Goal: Information Seeking & Learning: Find contact information

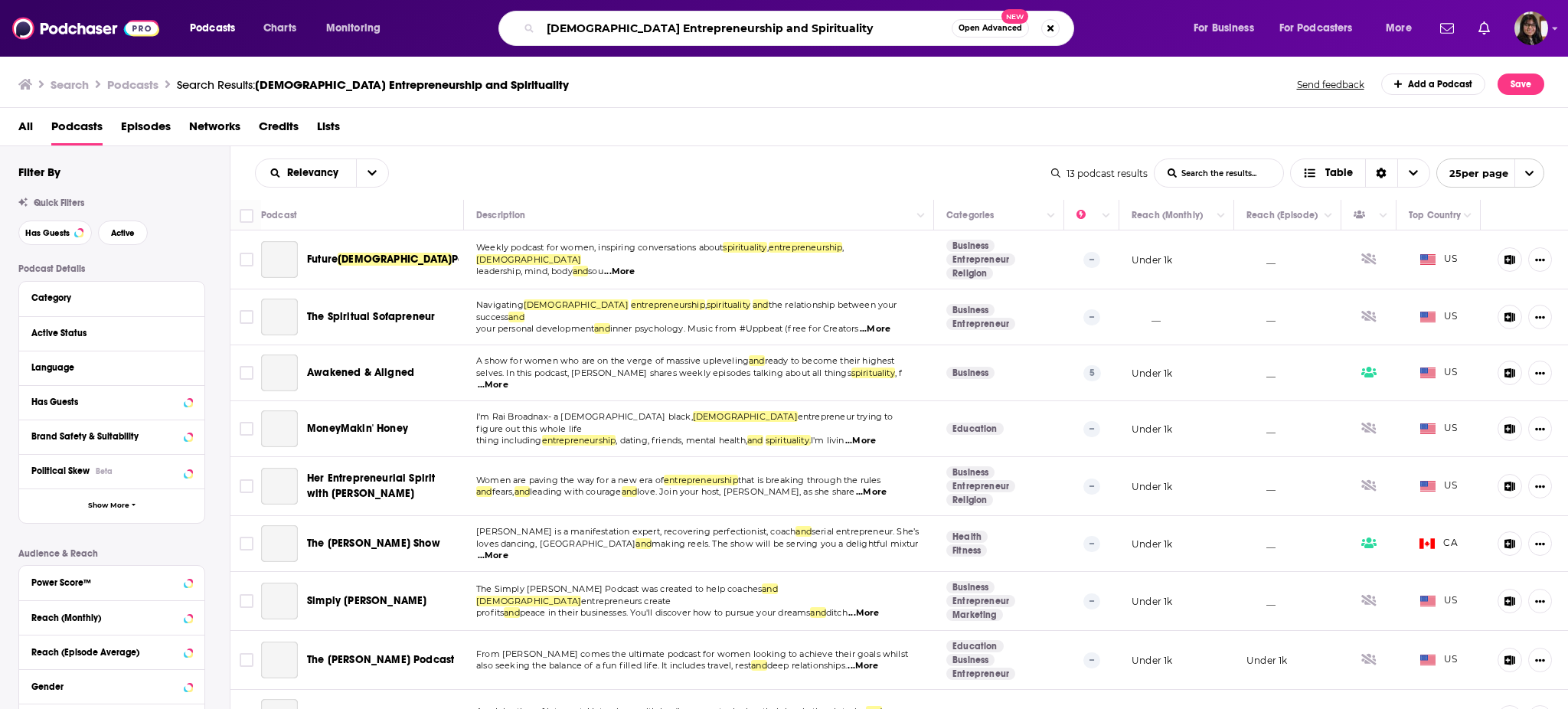
drag, startPoint x: 840, startPoint y: 20, endPoint x: 419, endPoint y: 48, distance: 421.9
click at [419, 48] on div "Podcasts Charts Monitoring [DEMOGRAPHIC_DATA] Entrepreneurship and Spirituality…" at bounding box center [784, 28] width 1568 height 57
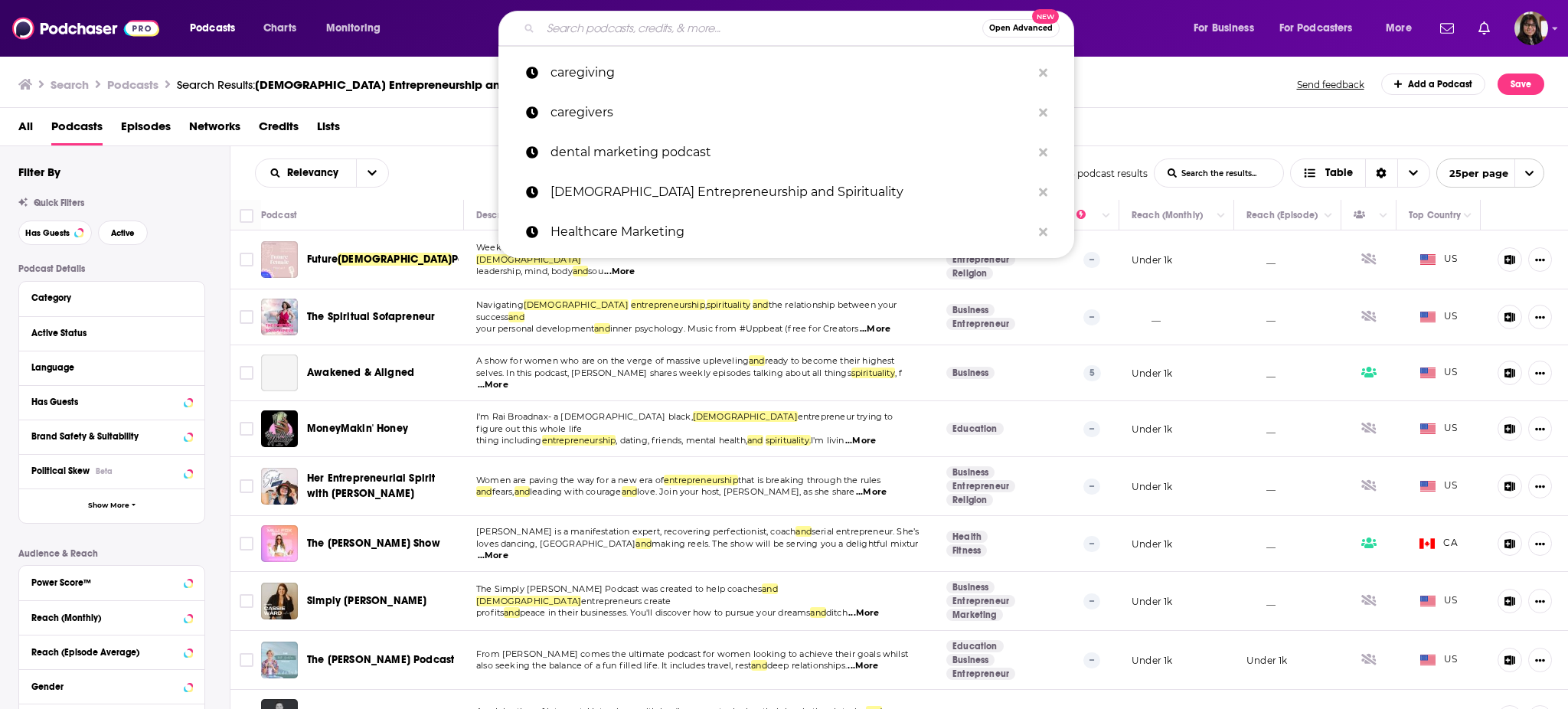
paste input "CREATIVE CAREGIVING and Beyond"
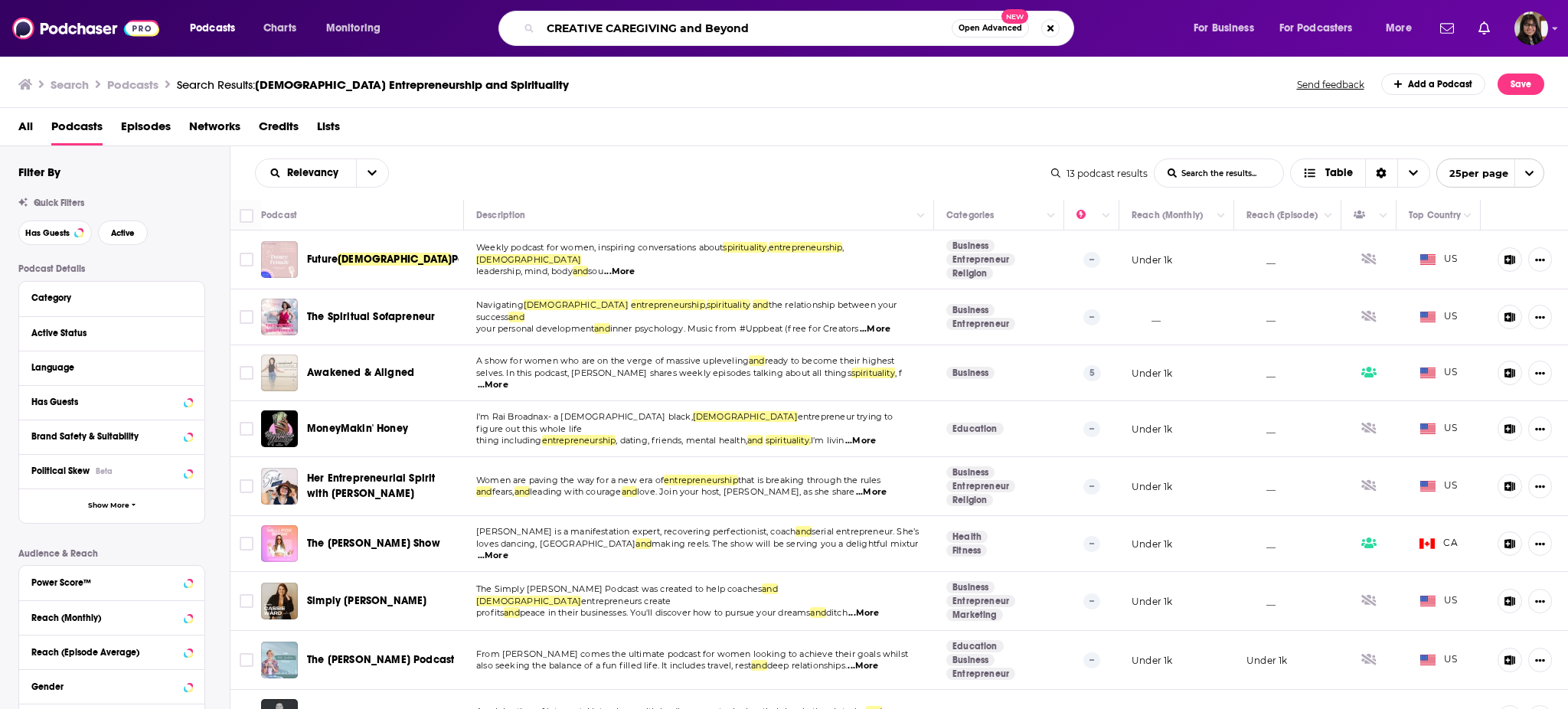
type input "CREATIVE CAREGIVING and Beyond"
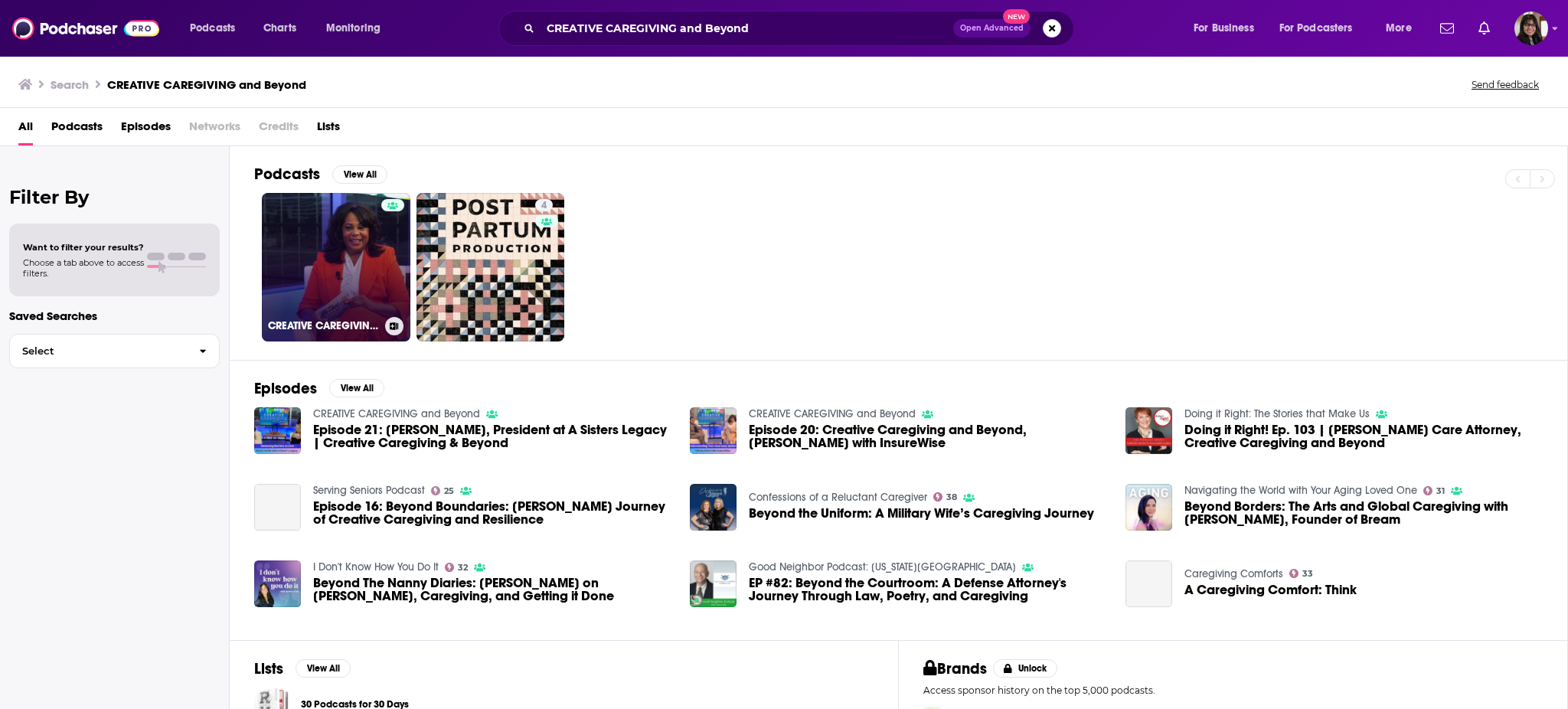
click at [352, 261] on link "CREATIVE CAREGIVING and Beyond" at bounding box center [336, 267] width 149 height 149
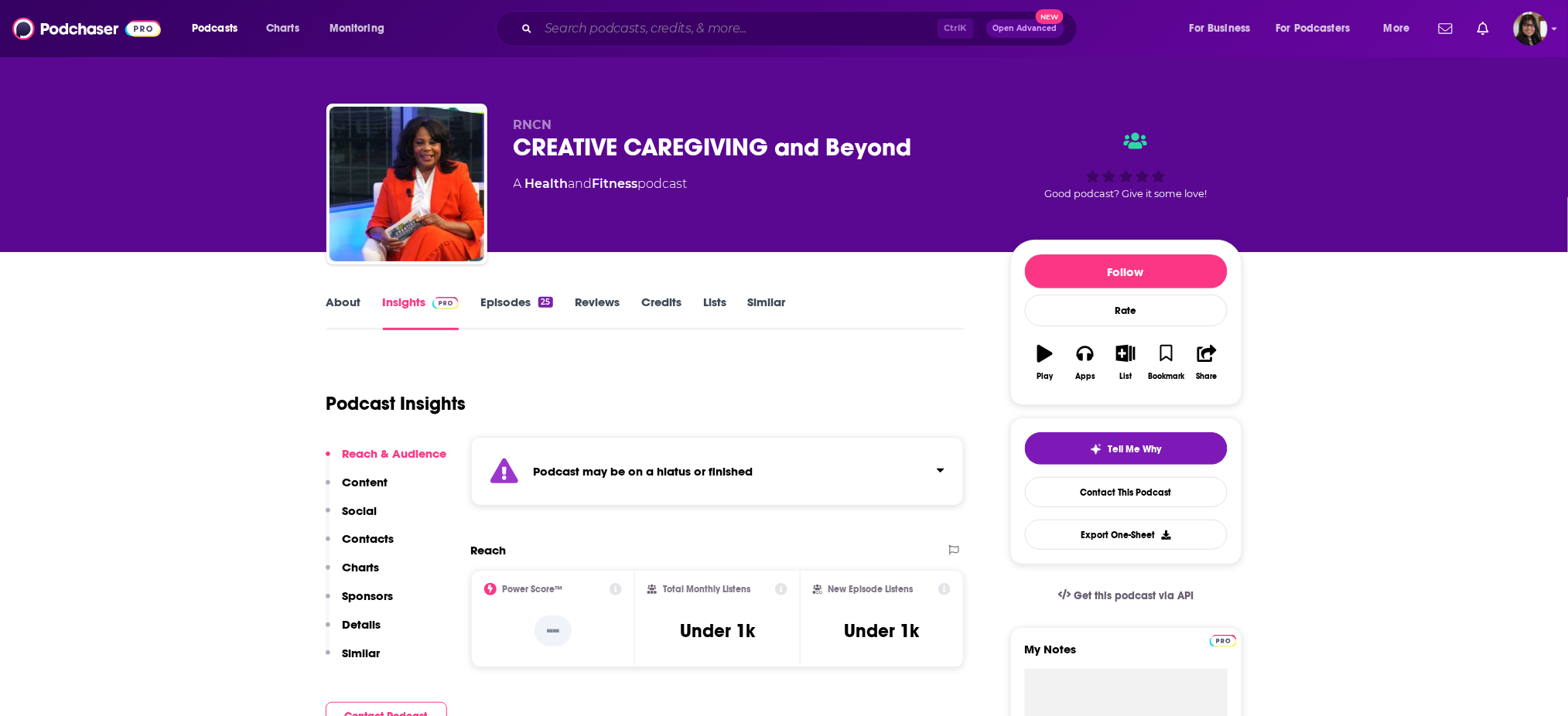
click at [745, 26] on input "Search podcasts, credits, & more..." at bounding box center [738, 28] width 399 height 25
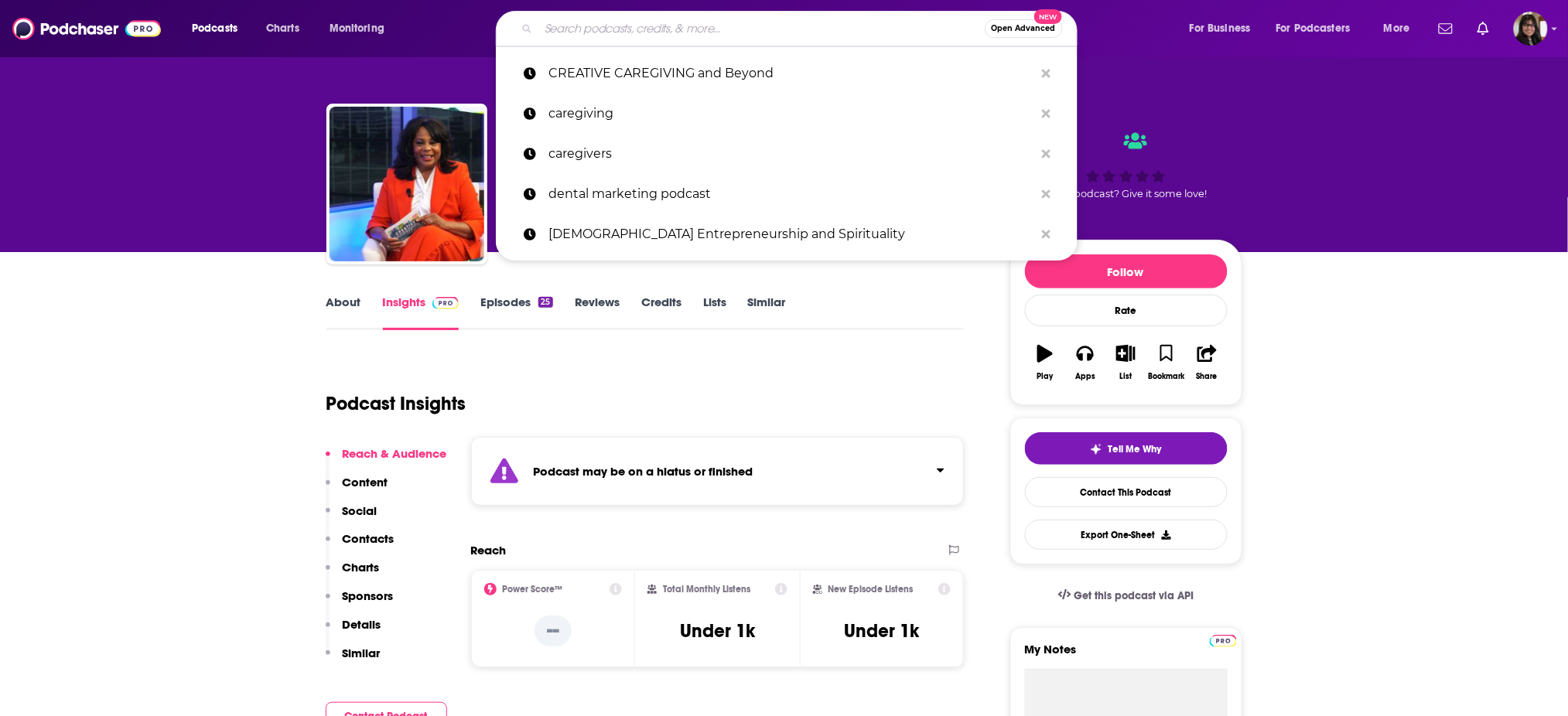
paste input "The Caring Generation® | Advice & Tips for Caregivers"
type input "The Caring Generation® | Advice & Tips for Caregivers"
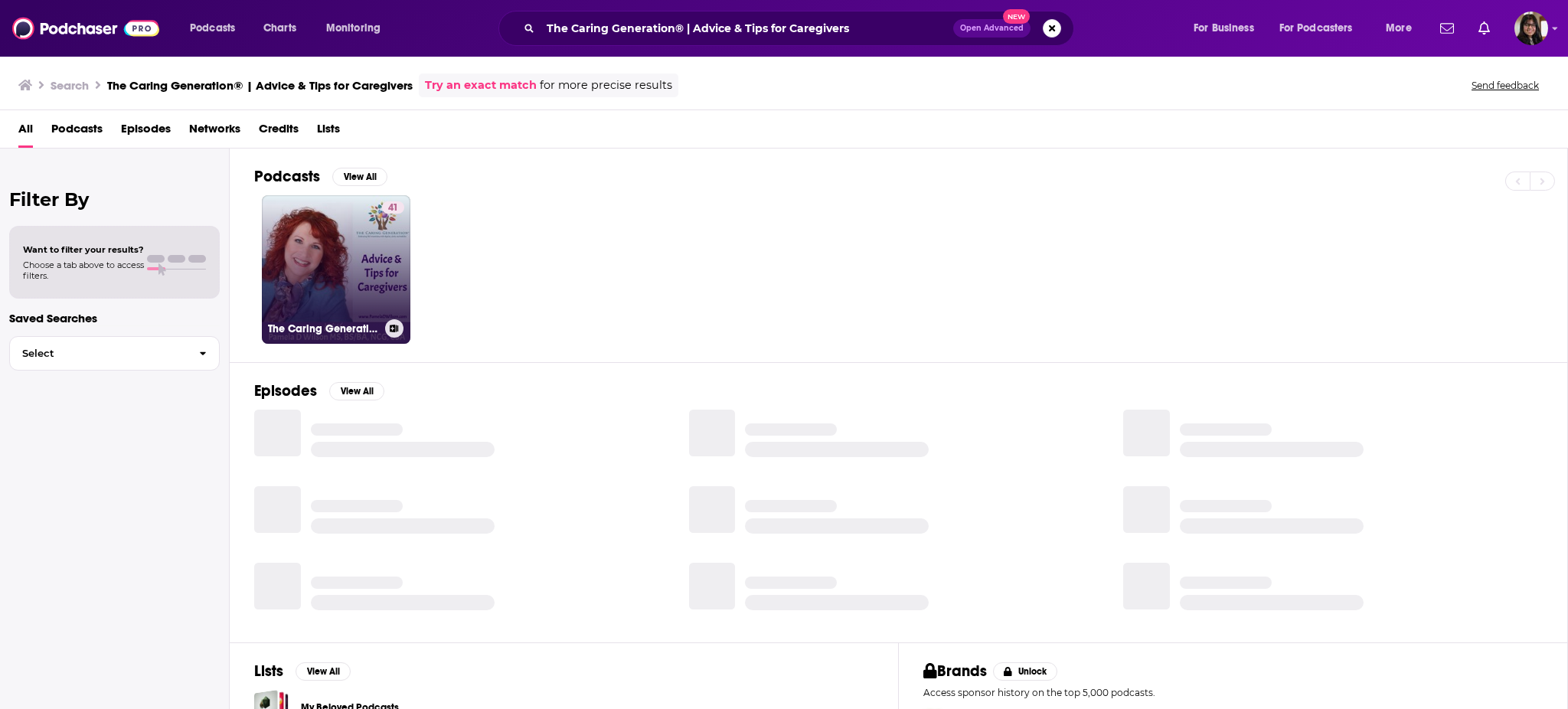
click at [341, 267] on link "41 The Caring Generation® | Advice & Tips for Caregivers" at bounding box center [336, 269] width 149 height 149
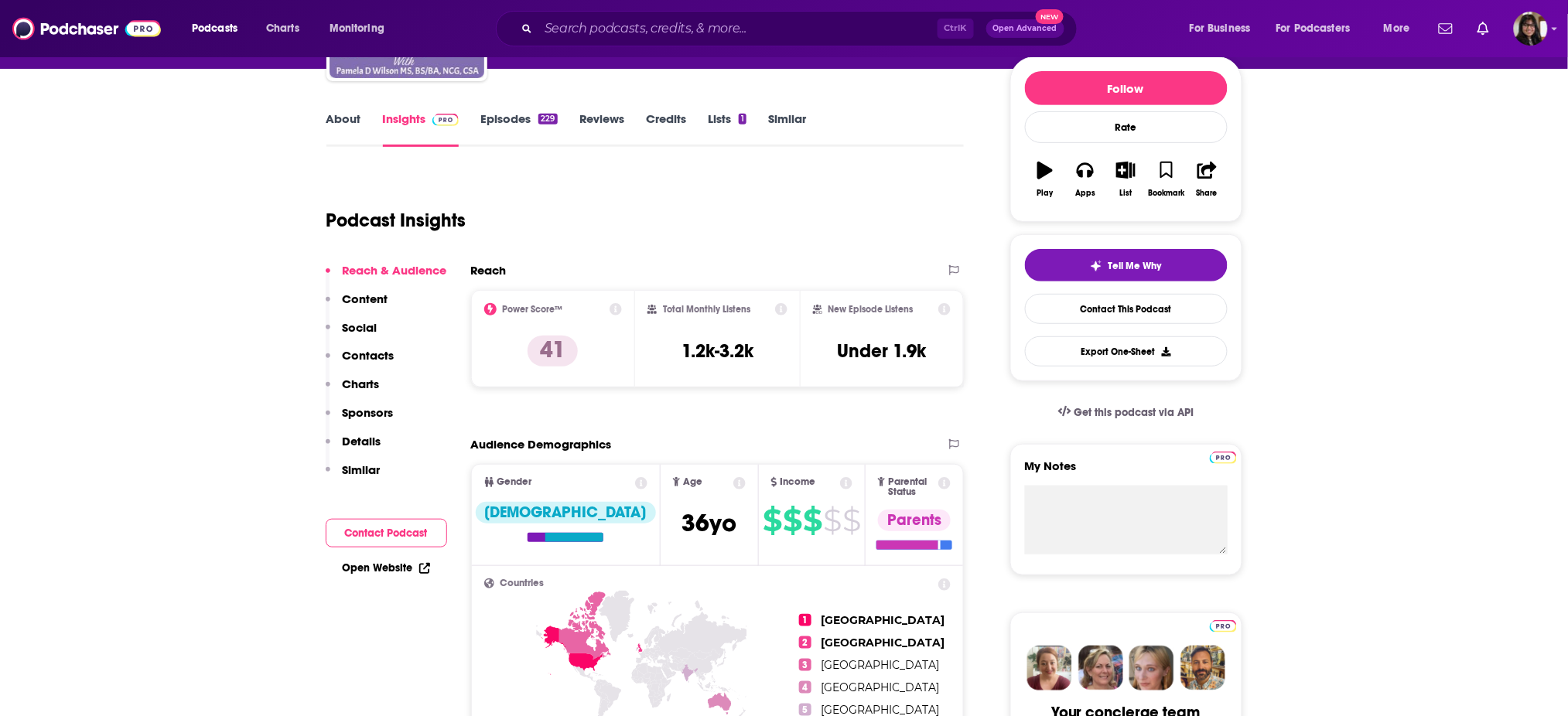
scroll to position [184, 0]
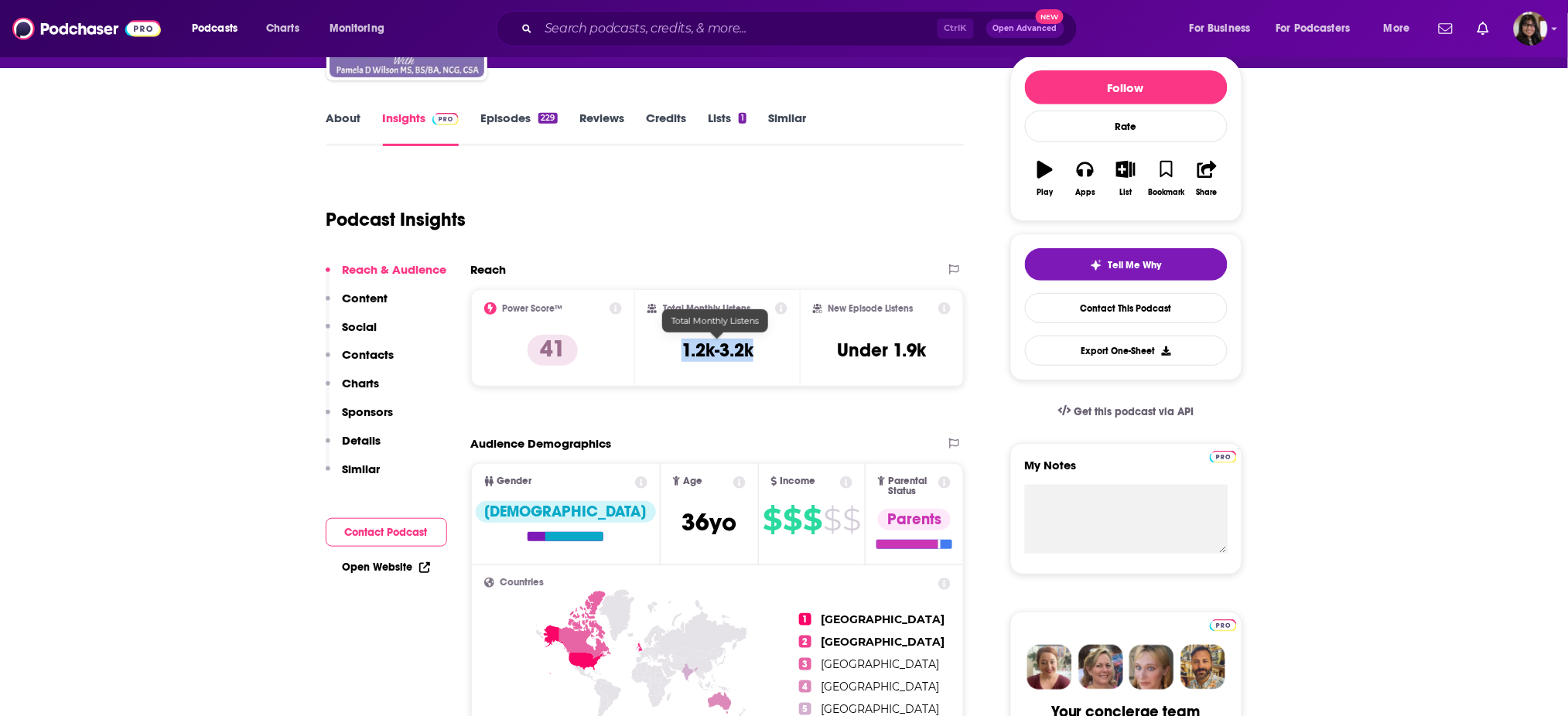
drag, startPoint x: 778, startPoint y: 345, endPoint x: 649, endPoint y: 354, distance: 129.3
click at [649, 354] on div "Total Monthly Listens 1.2k-3.2k" at bounding box center [717, 338] width 140 height 71
copy h3 "1.2k-3.2k"
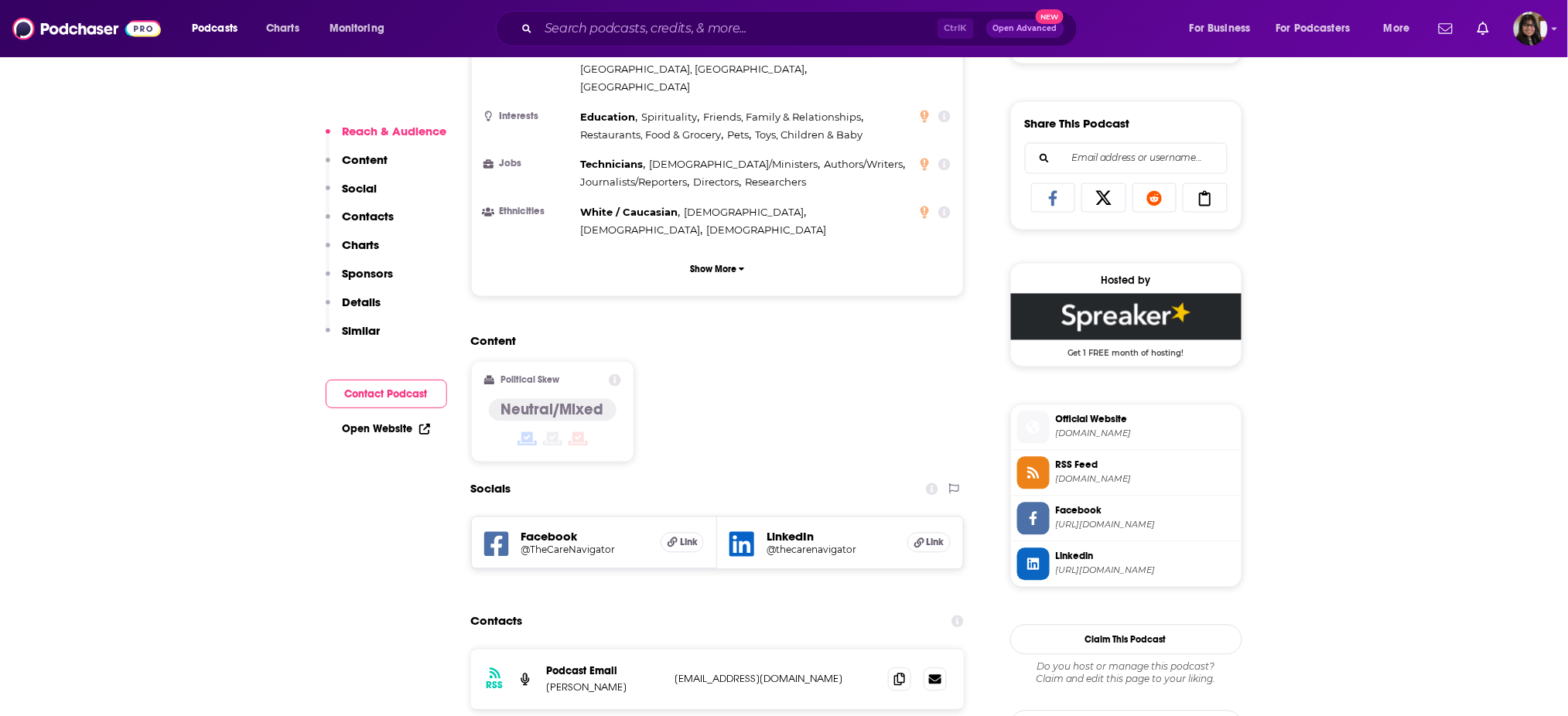
scroll to position [947, 0]
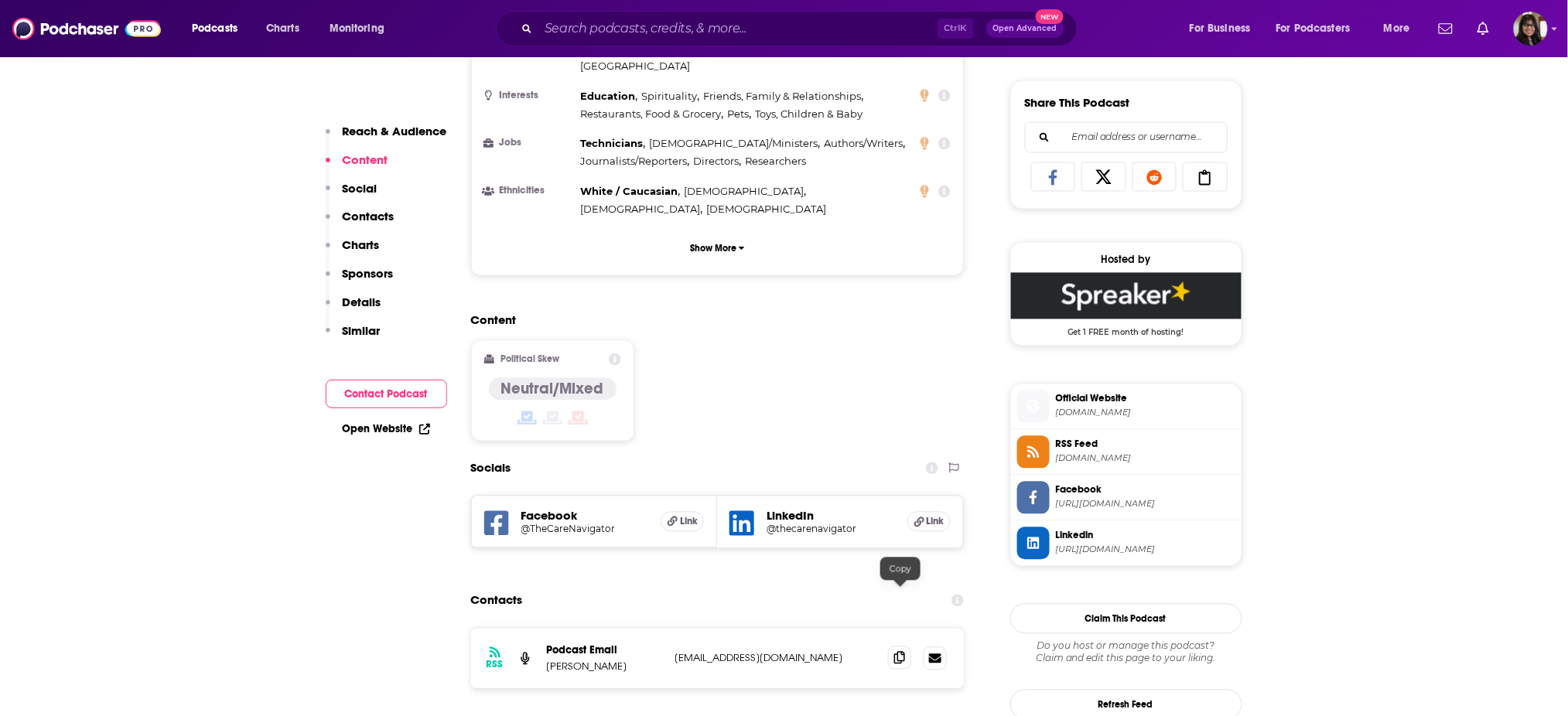
click at [902, 537] on icon at bounding box center [900, 658] width 11 height 12
drag, startPoint x: 638, startPoint y: 604, endPoint x: 546, endPoint y: 604, distance: 92.0
click at [547, 537] on p "[PERSON_NAME]" at bounding box center [605, 666] width 116 height 13
copy p "[PERSON_NAME]"
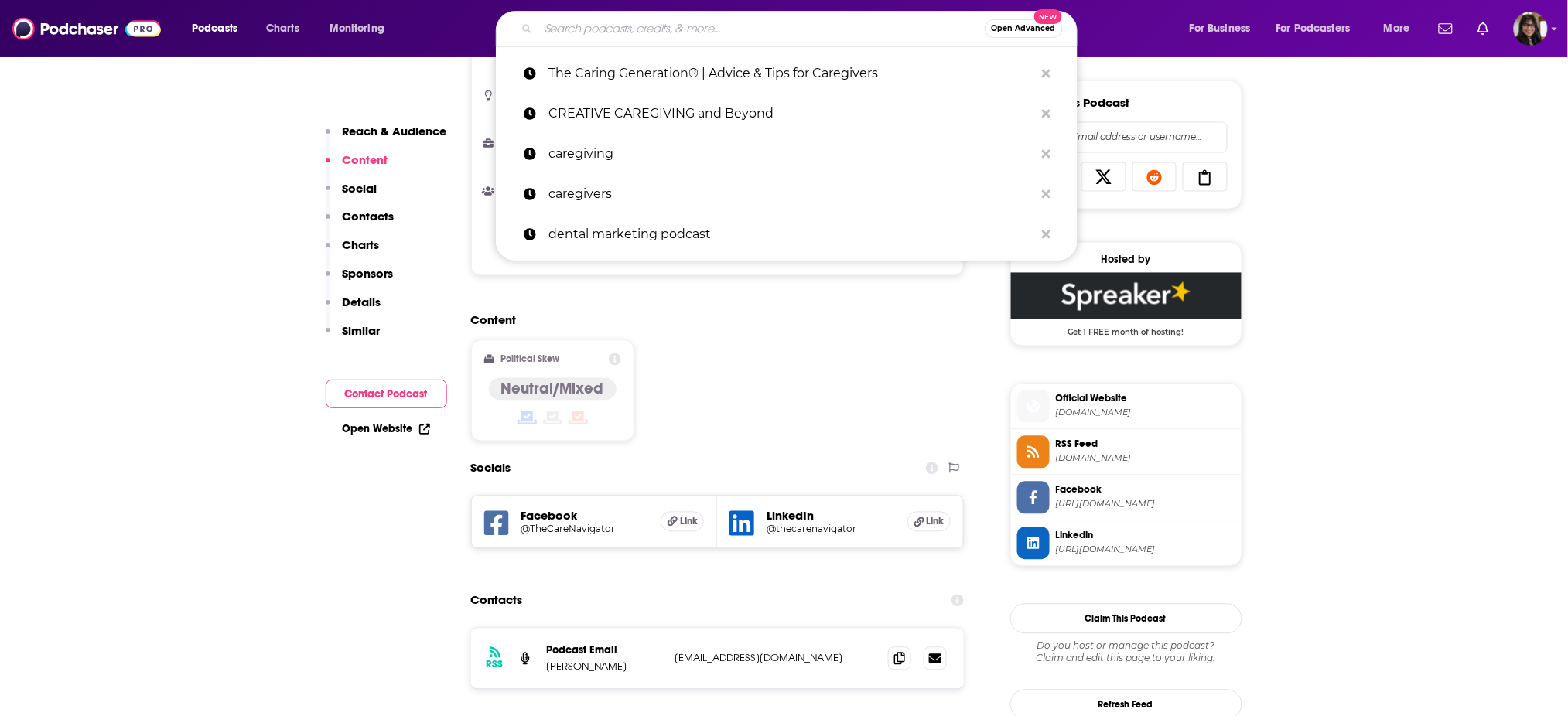
click at [636, 33] on input "Search podcasts, credits, & more..." at bounding box center [762, 28] width 446 height 25
paste input "Happy Healthy Caregiver (Podcast)"
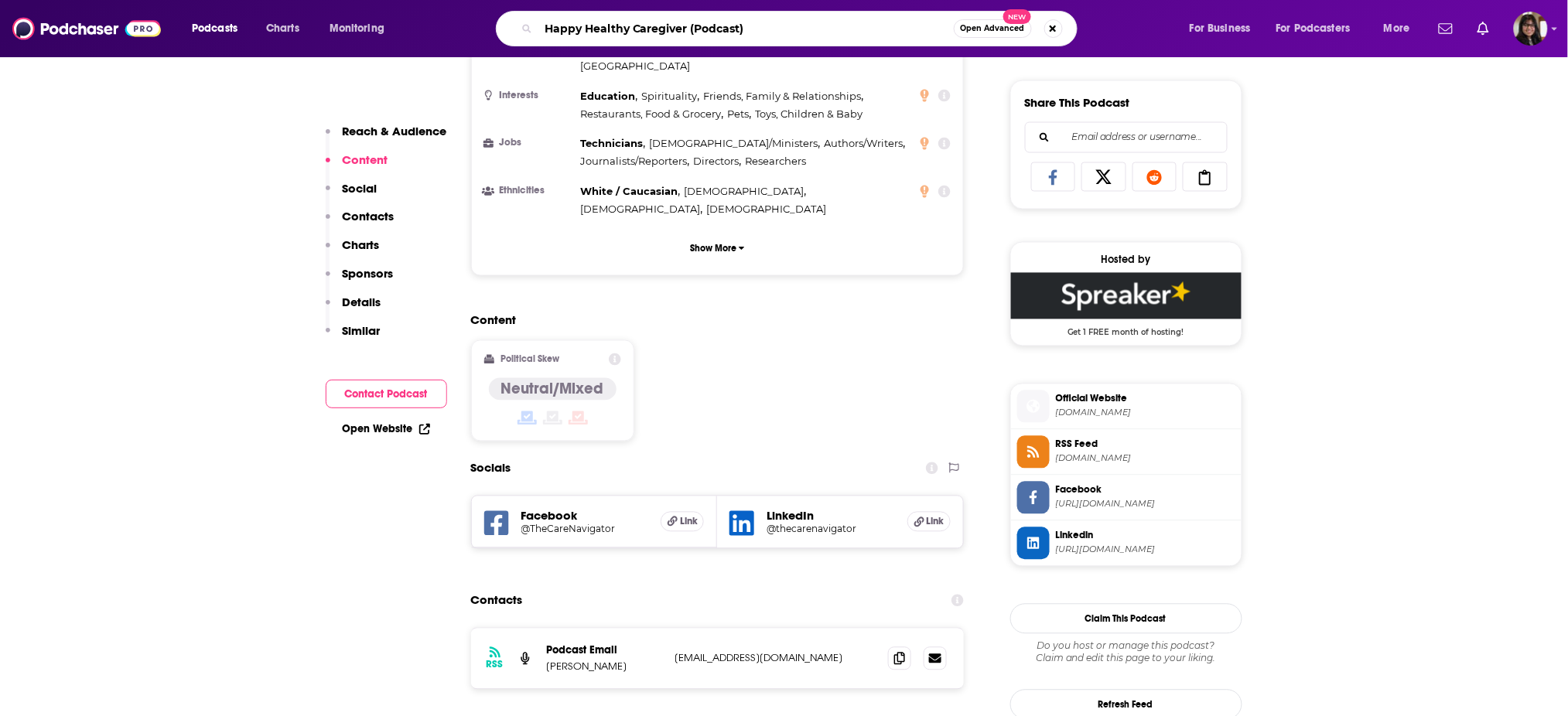
drag, startPoint x: 696, startPoint y: 24, endPoint x: 810, endPoint y: 23, distance: 114.0
click at [810, 23] on input "Happy Healthy Caregiver (Podcast)" at bounding box center [746, 28] width 415 height 25
type input "Happy Healthy Caregiver"
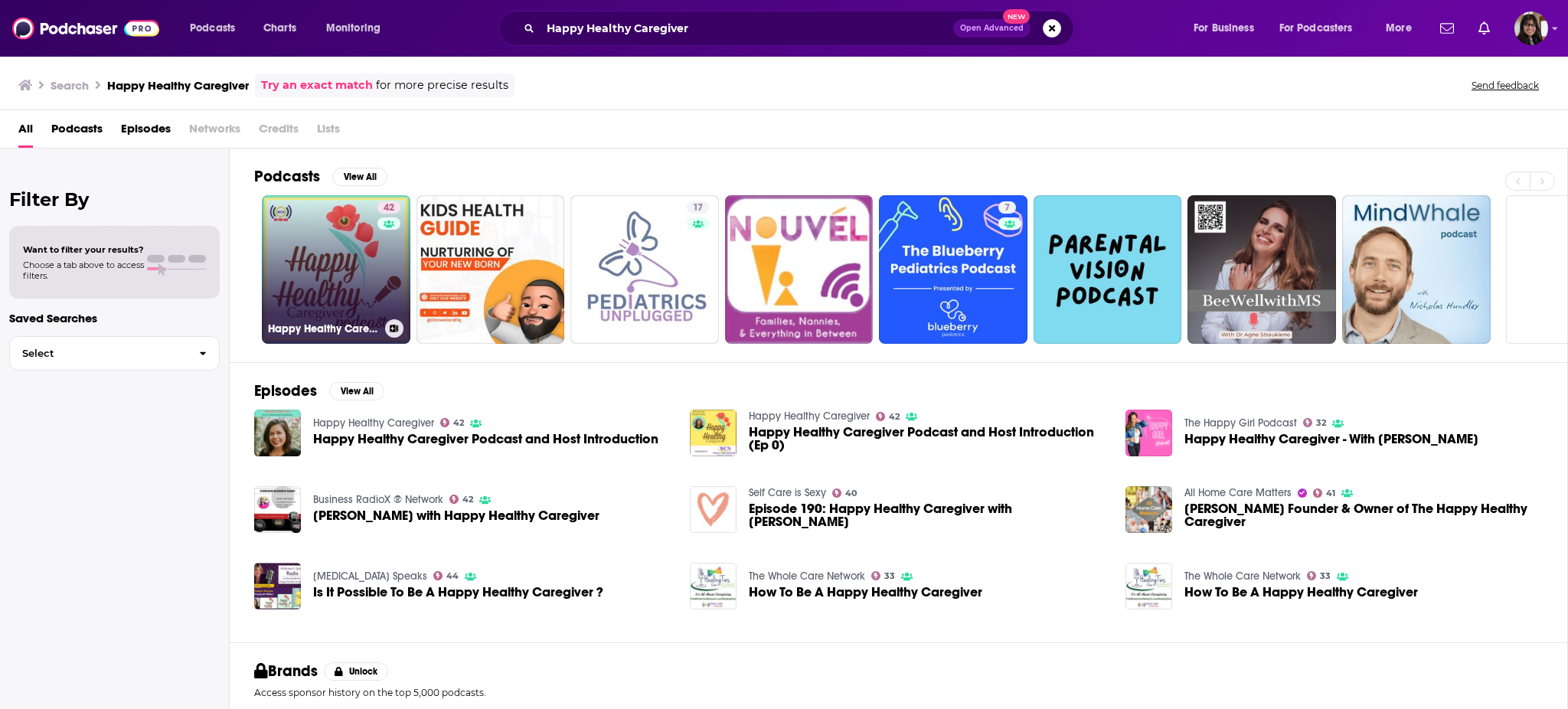
click at [327, 254] on link "42 Happy Healthy Caregiver" at bounding box center [336, 269] width 149 height 149
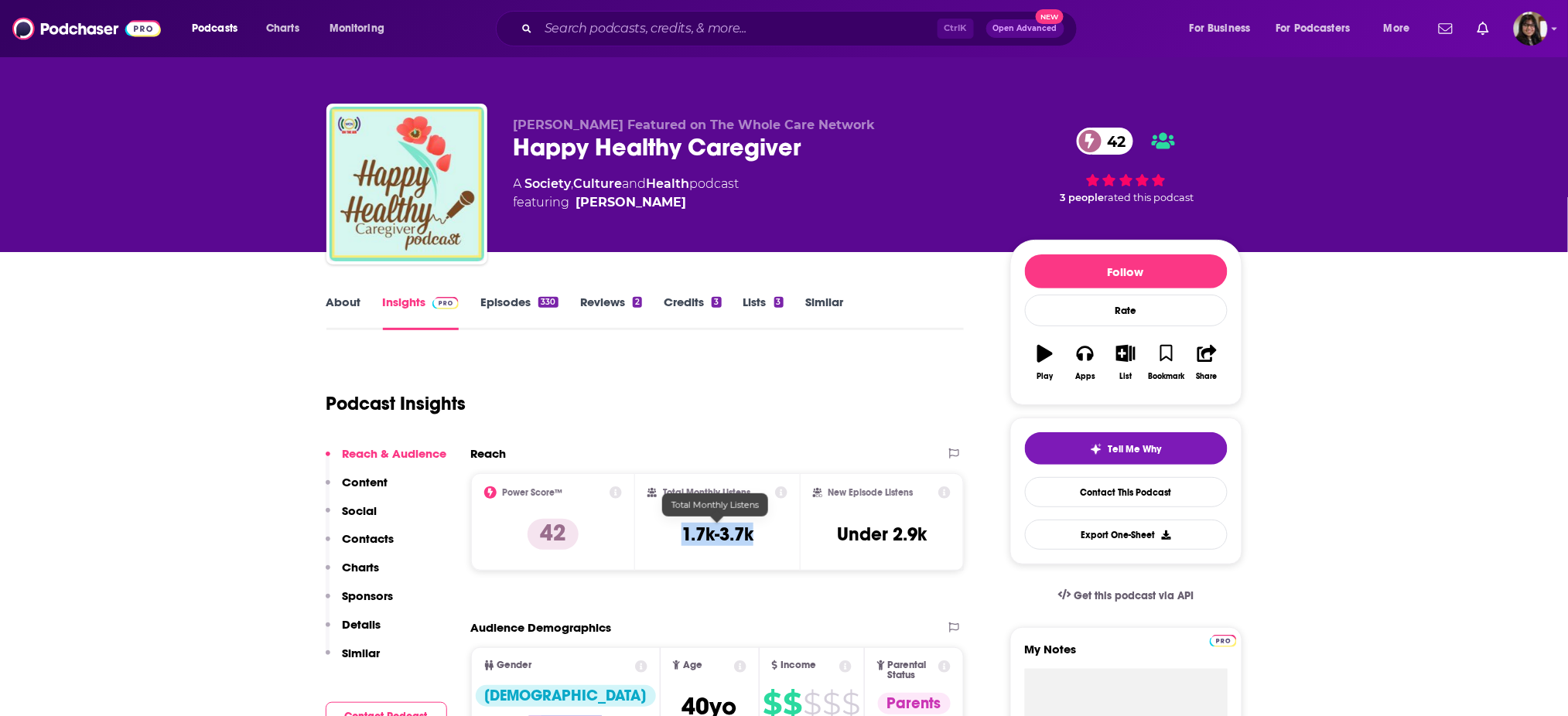
drag, startPoint x: 770, startPoint y: 533, endPoint x: 684, endPoint y: 536, distance: 86.1
click at [684, 536] on div "Total Monthly Listens 1.7k-3.7k" at bounding box center [717, 521] width 140 height 71
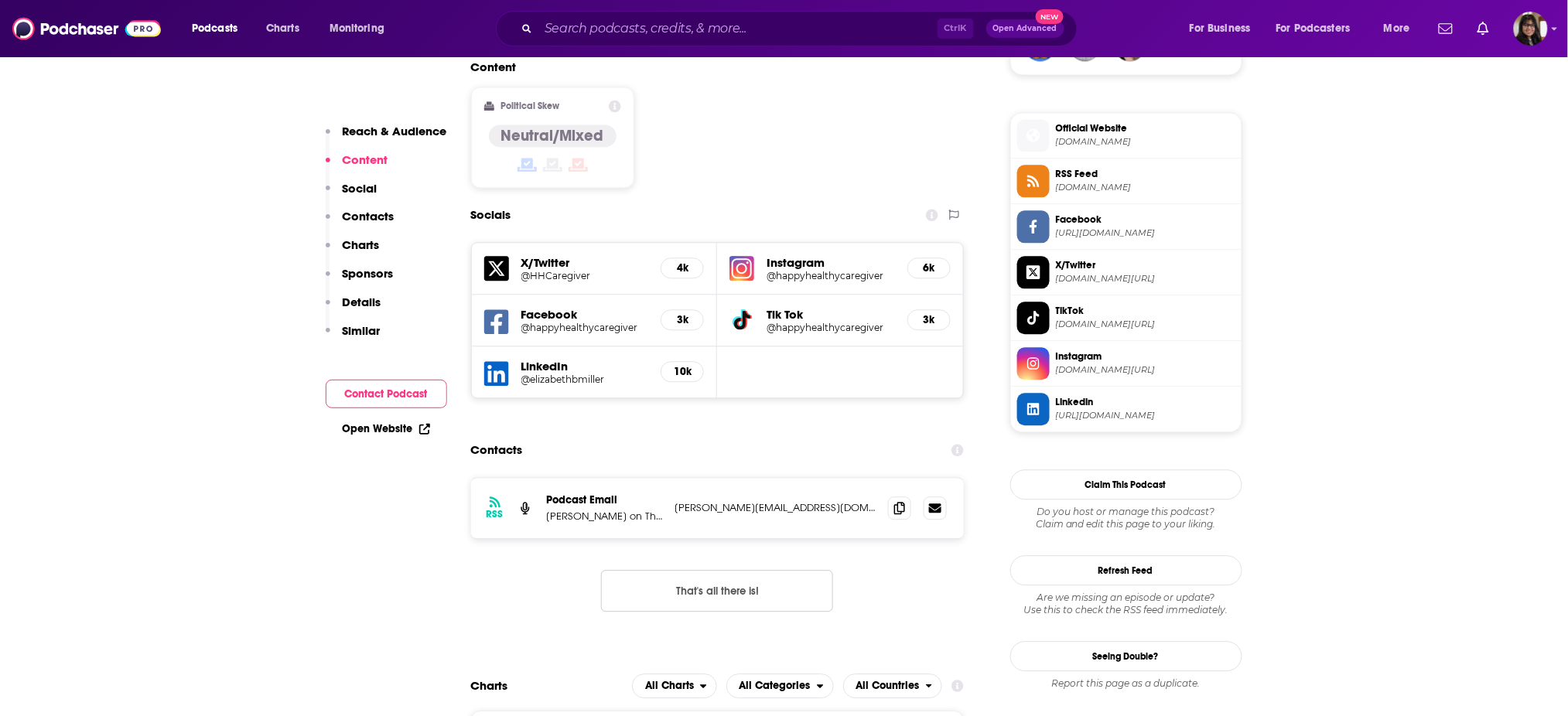
scroll to position [1205, 0]
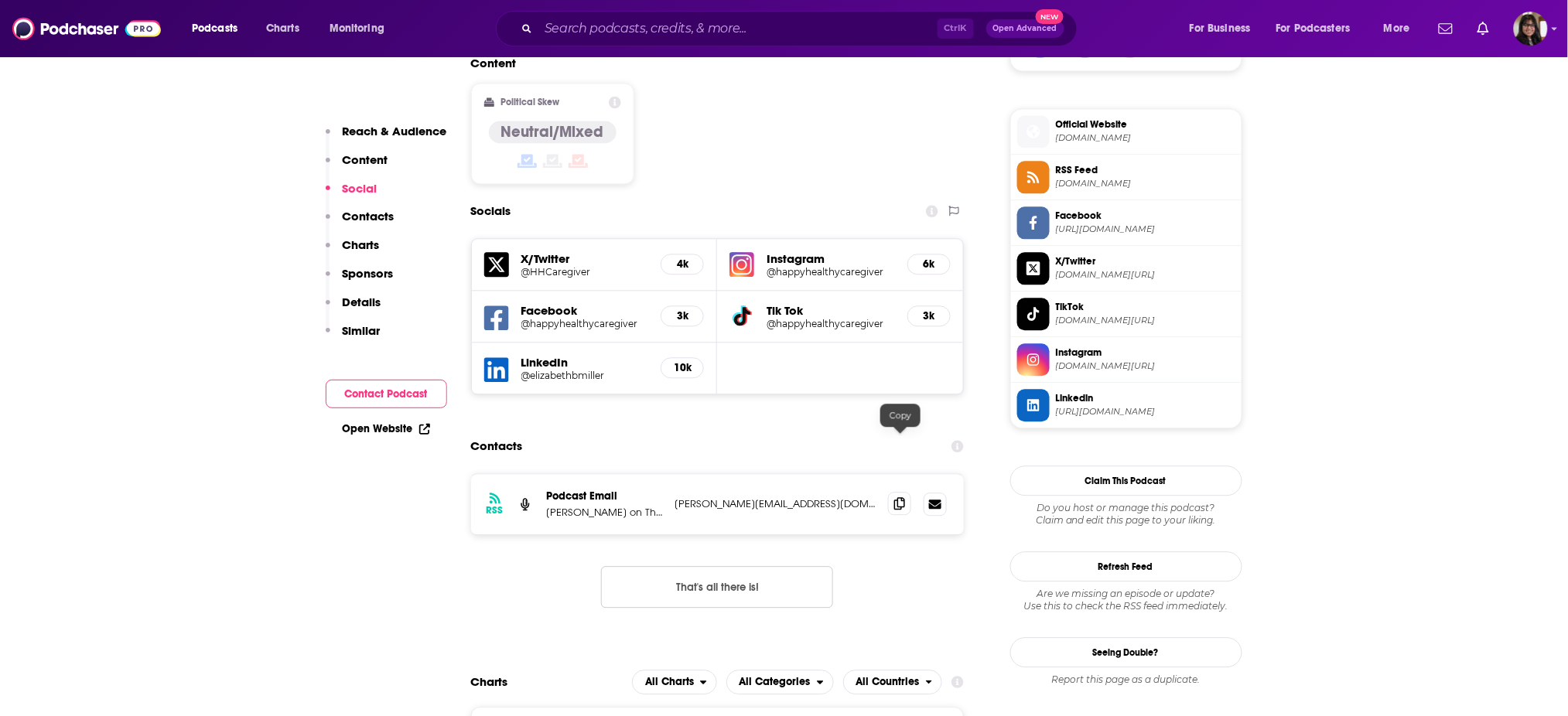
click at [907, 492] on span at bounding box center [900, 503] width 23 height 23
drag, startPoint x: 548, startPoint y: 446, endPoint x: 618, endPoint y: 455, distance: 70.6
click at [618, 506] on p "[PERSON_NAME] on The Whole Care Network" at bounding box center [605, 512] width 116 height 13
copy p "[PERSON_NAME]"
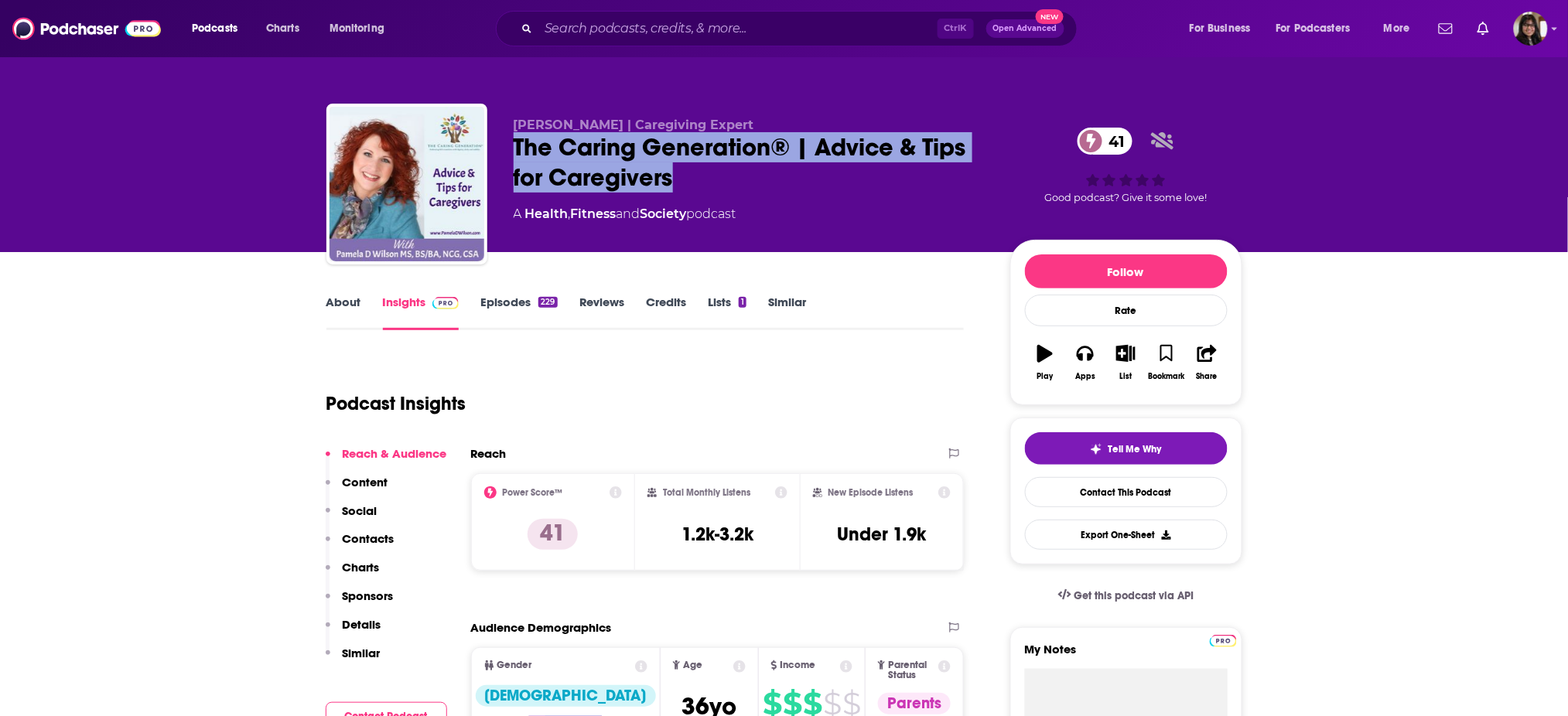
drag, startPoint x: 612, startPoint y: 144, endPoint x: 794, endPoint y: 179, distance: 185.3
click at [794, 179] on div "[PERSON_NAME] | Caregiving Expert The Caring Generation® | Advice & Tips for Ca…" at bounding box center [785, 187] width 916 height 167
copy h2 "The Caring Generation® | Advice & Tips for Caregivers"
